Goal: Browse casually: Explore the website without a specific task or goal

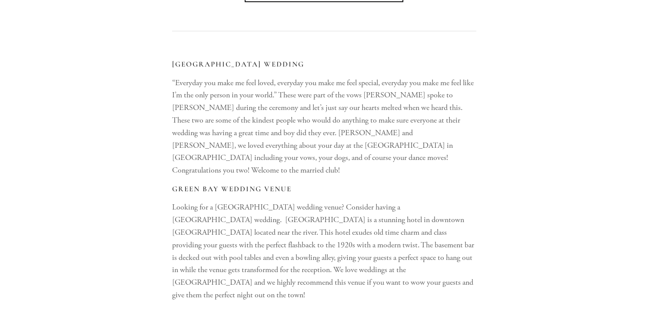
scroll to position [1129, 0]
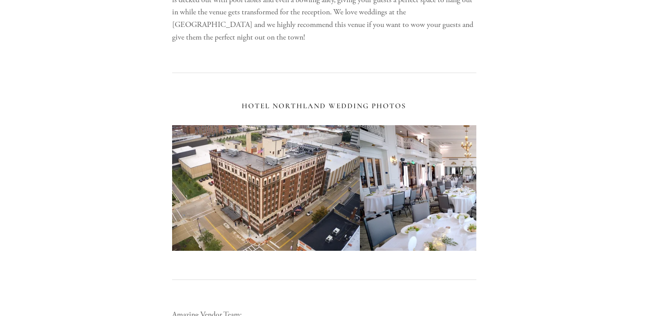
click at [448, 186] on img at bounding box center [471, 188] width 223 height 126
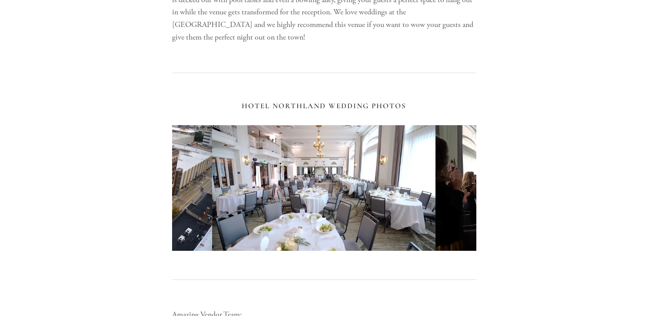
click at [448, 186] on img at bounding box center [546, 188] width 223 height 126
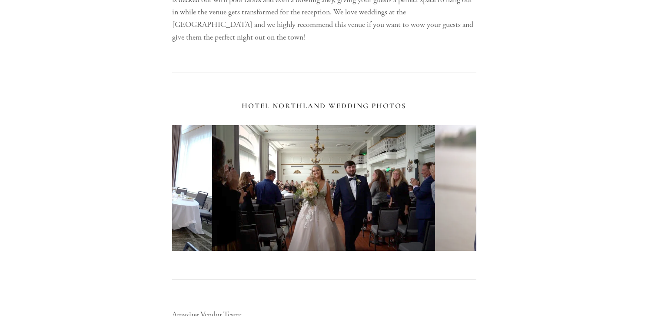
click at [448, 186] on img at bounding box center [546, 188] width 223 height 126
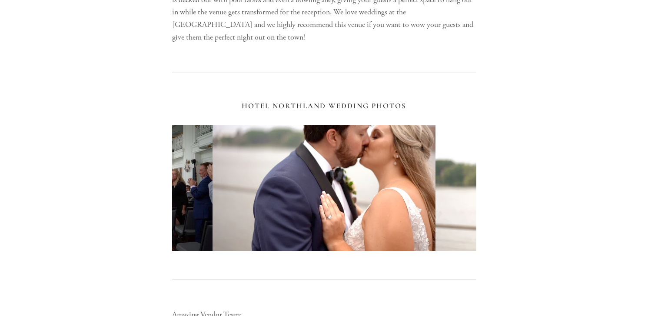
click at [448, 186] on img at bounding box center [546, 188] width 223 height 126
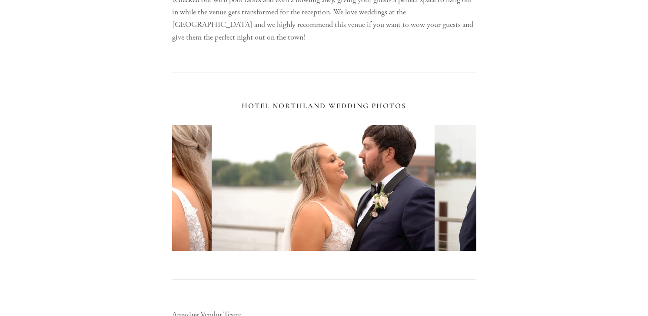
click at [448, 186] on img at bounding box center [545, 188] width 223 height 126
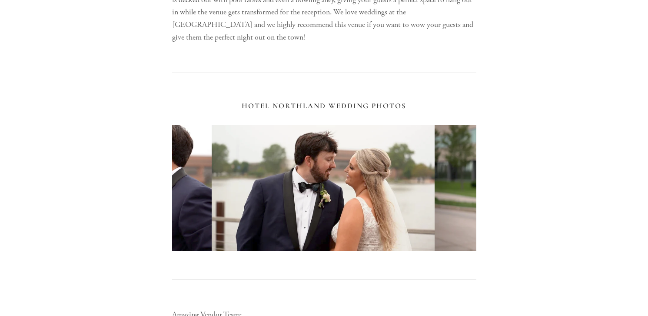
click at [448, 186] on img at bounding box center [545, 188] width 223 height 126
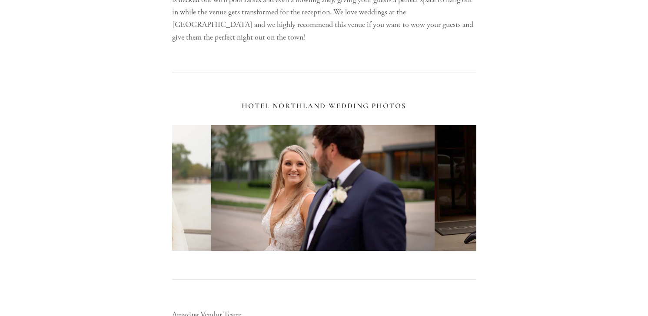
click at [448, 186] on img at bounding box center [545, 188] width 223 height 126
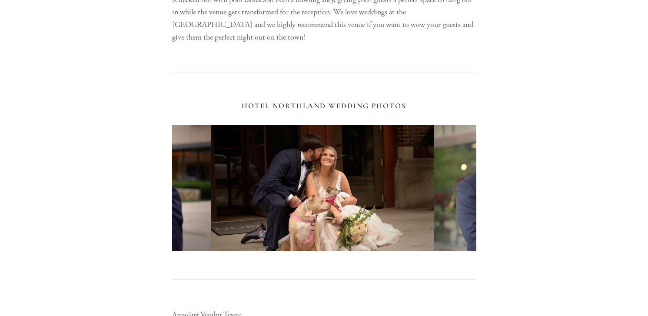
click at [448, 186] on img at bounding box center [545, 188] width 223 height 126
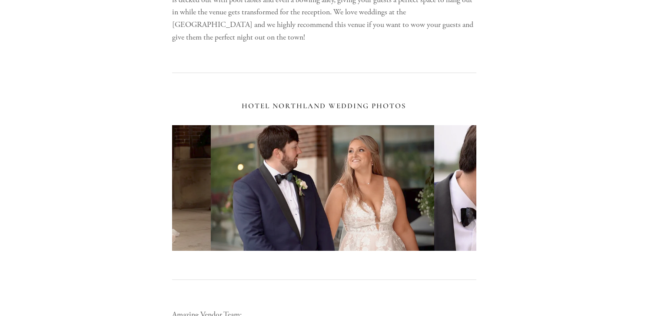
click at [183, 175] on img at bounding box center [99, 188] width 223 height 126
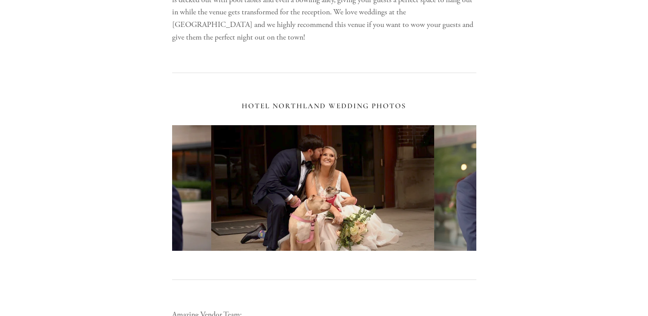
click at [466, 164] on img at bounding box center [545, 188] width 223 height 126
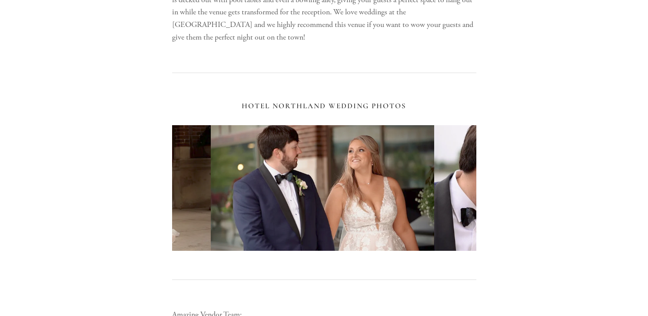
click at [466, 164] on img at bounding box center [545, 188] width 223 height 126
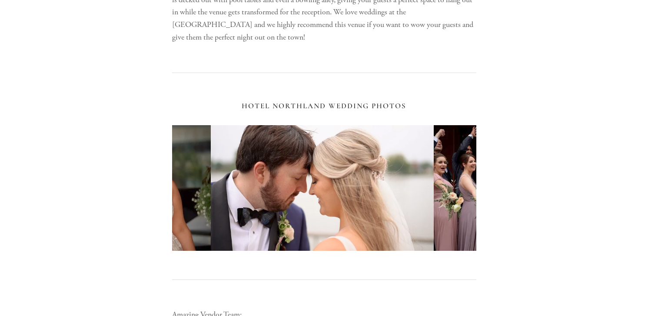
click at [466, 164] on img at bounding box center [544, 188] width 223 height 126
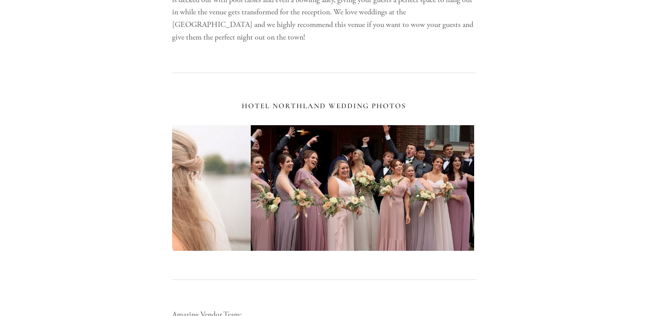
click at [466, 164] on img at bounding box center [362, 188] width 223 height 126
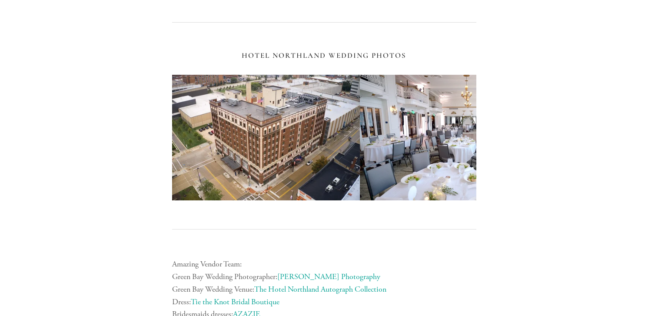
scroll to position [1175, 0]
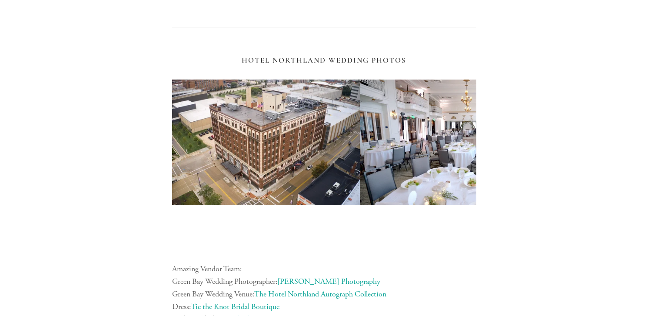
click at [451, 130] on img at bounding box center [471, 142] width 223 height 126
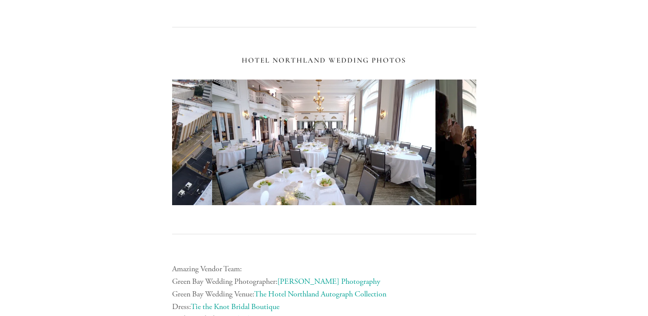
click at [287, 129] on img at bounding box center [323, 142] width 223 height 126
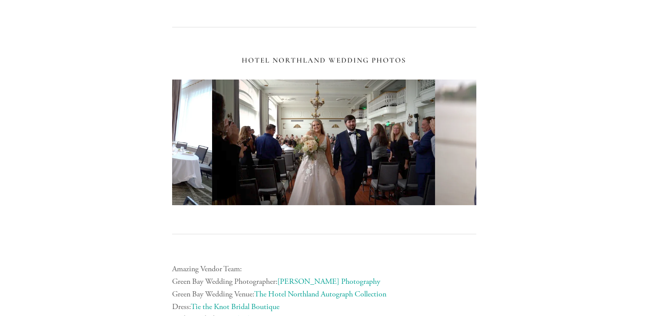
click at [192, 133] on img at bounding box center [100, 142] width 223 height 126
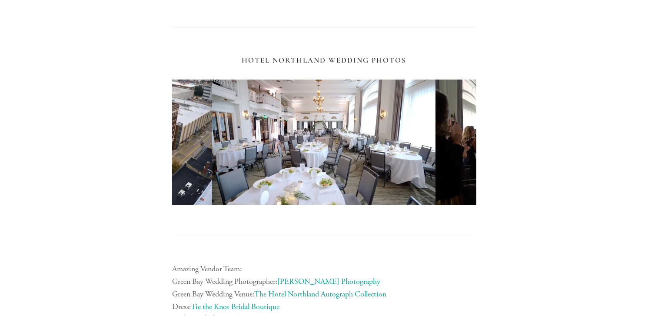
click at [189, 125] on img at bounding box center [118, 142] width 188 height 126
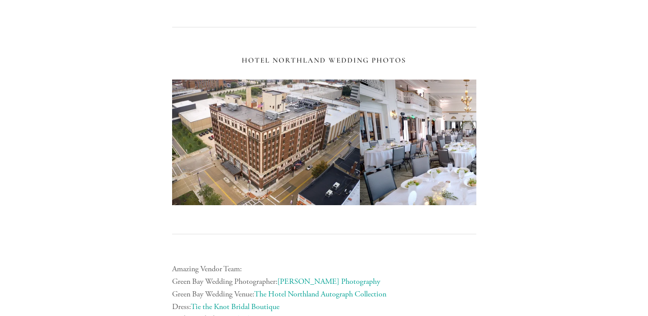
click at [189, 125] on img at bounding box center [266, 142] width 188 height 126
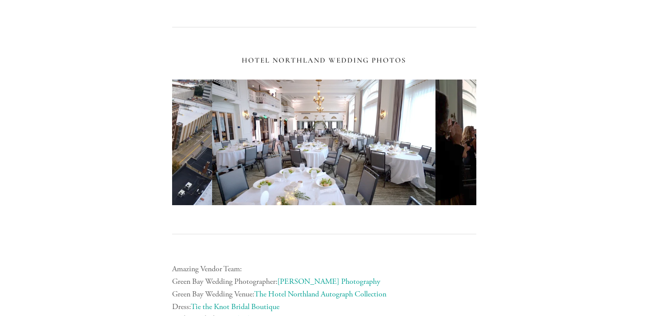
click at [457, 136] on img at bounding box center [546, 142] width 223 height 126
